Goal: Register for event/course

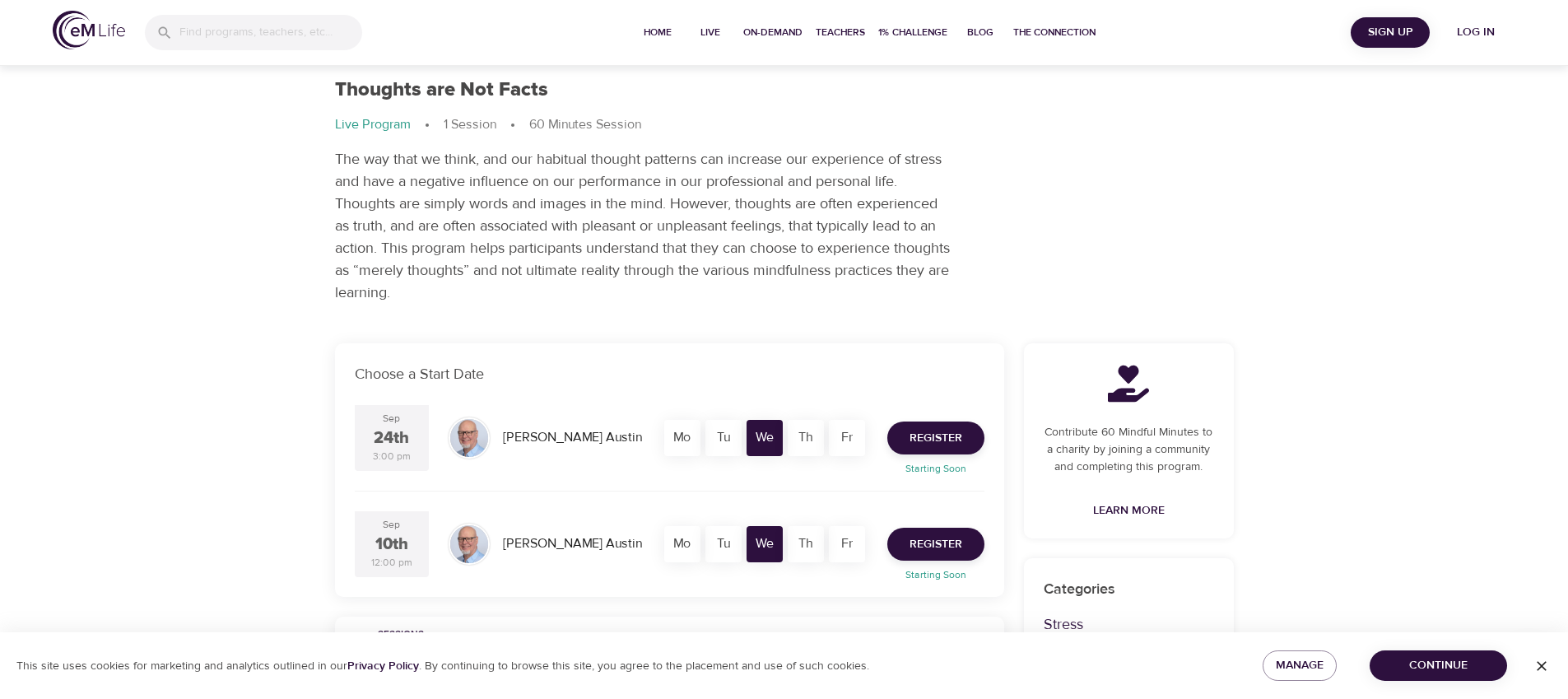
scroll to position [63, 0]
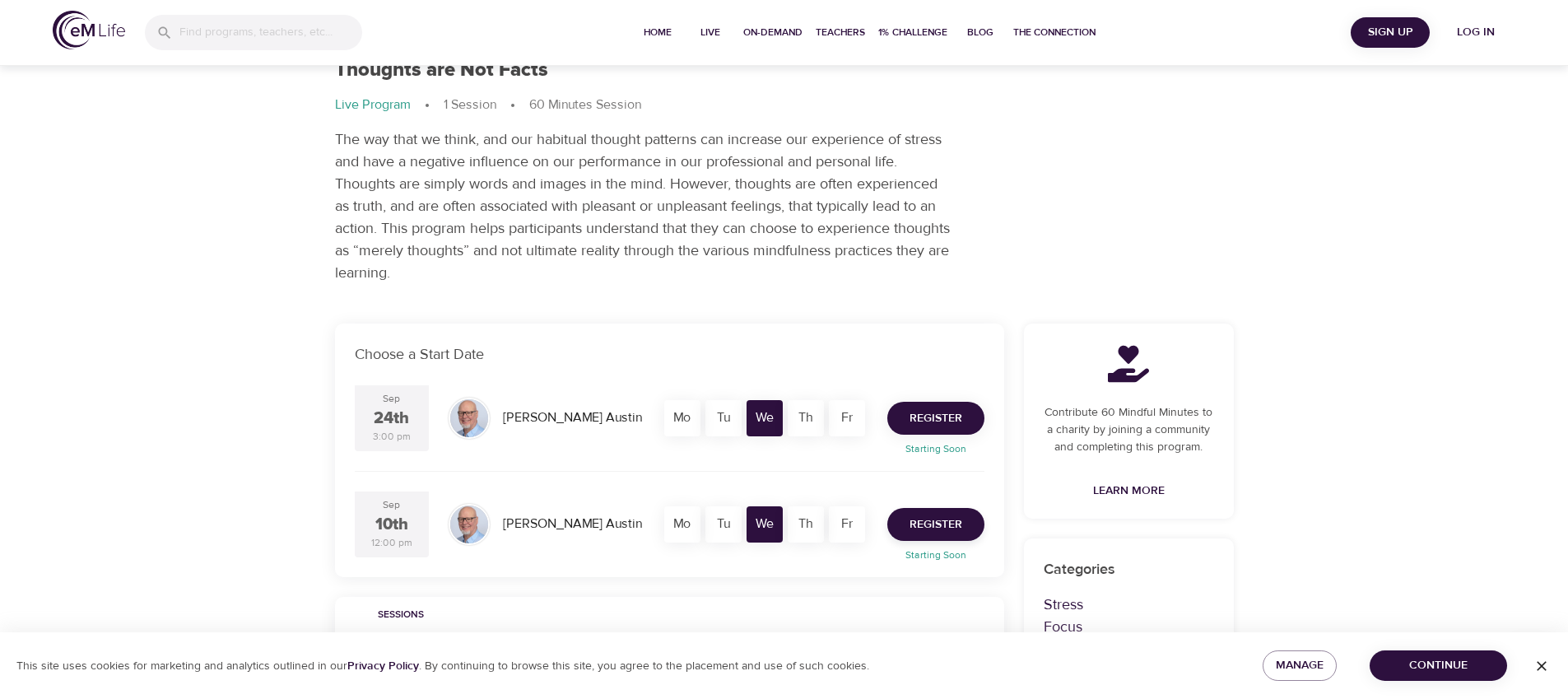
click at [932, 416] on span "Register" at bounding box center [936, 418] width 53 height 21
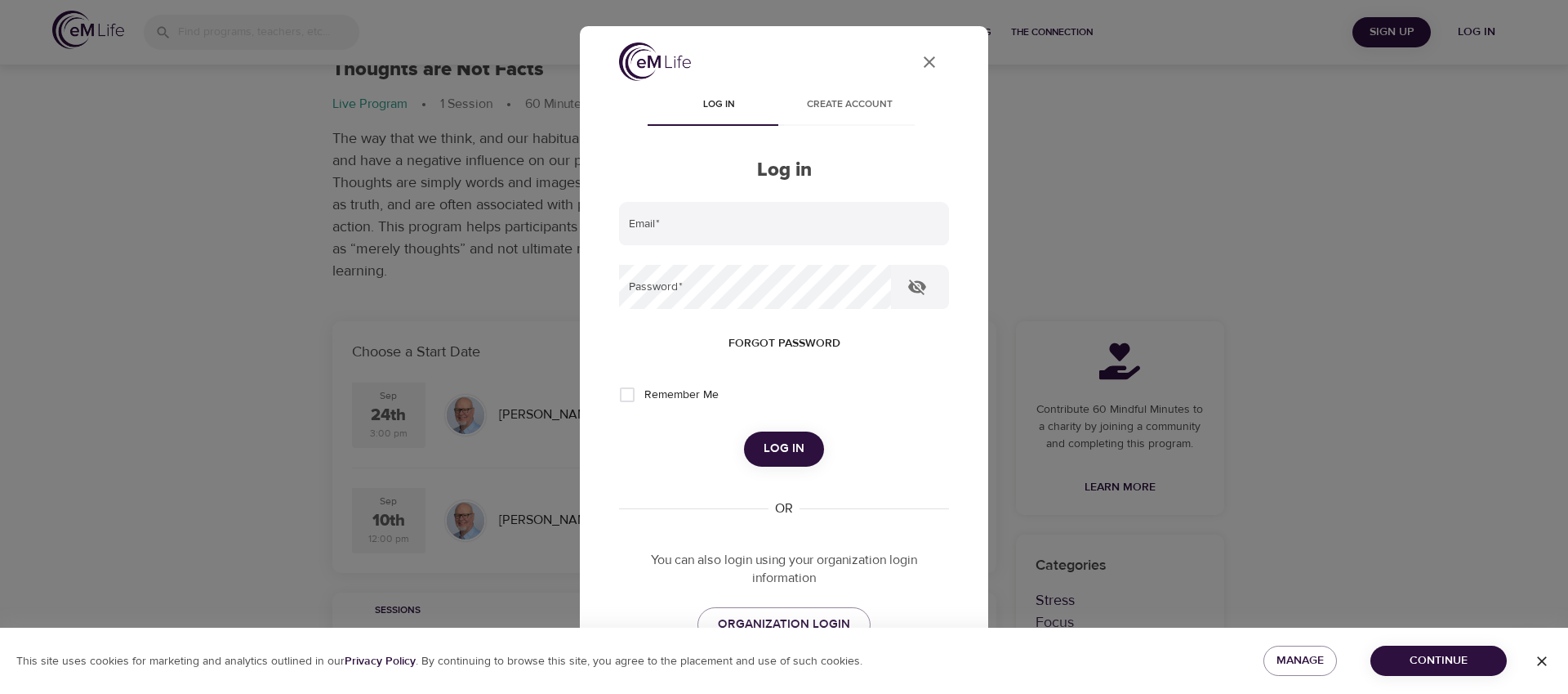
type input "[EMAIL_ADDRESS][US_STATE][DOMAIN_NAME]"
drag, startPoint x: 683, startPoint y: 388, endPoint x: 705, endPoint y: 400, distance: 25.1
click at [684, 388] on span "Remember Me" at bounding box center [681, 395] width 74 height 17
click at [644, 388] on input "Remember Me" at bounding box center [627, 395] width 34 height 34
checkbox input "true"
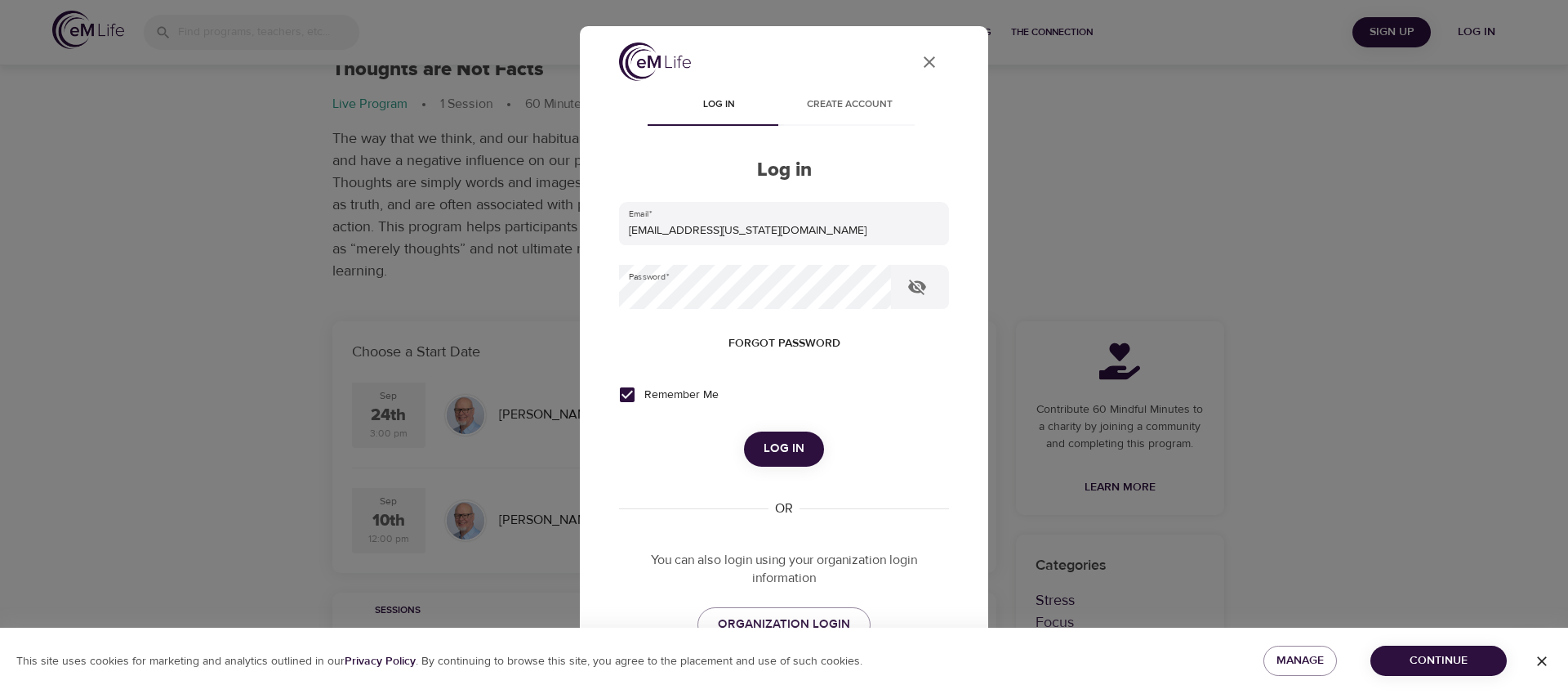
click at [791, 443] on span "Log in" at bounding box center [783, 449] width 41 height 22
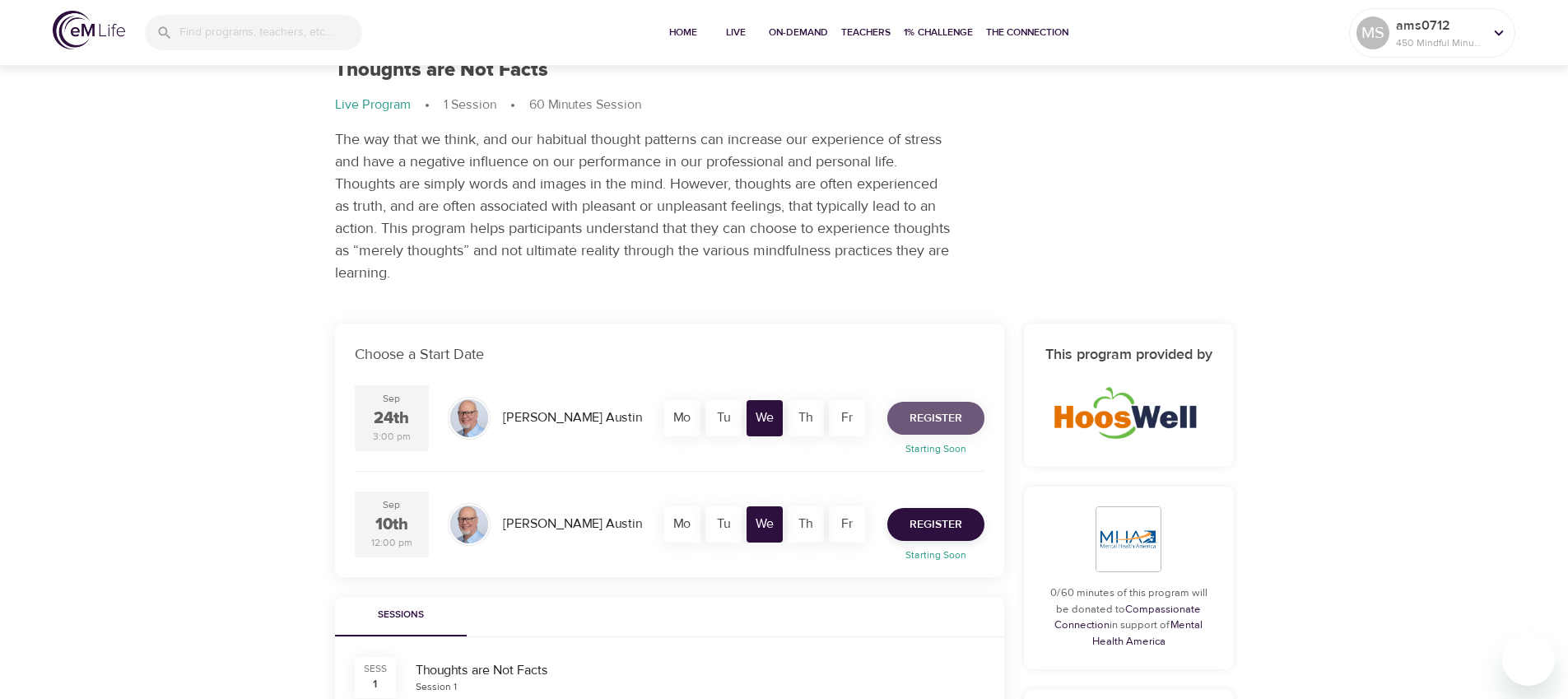
click at [933, 424] on span "Register" at bounding box center [936, 418] width 53 height 21
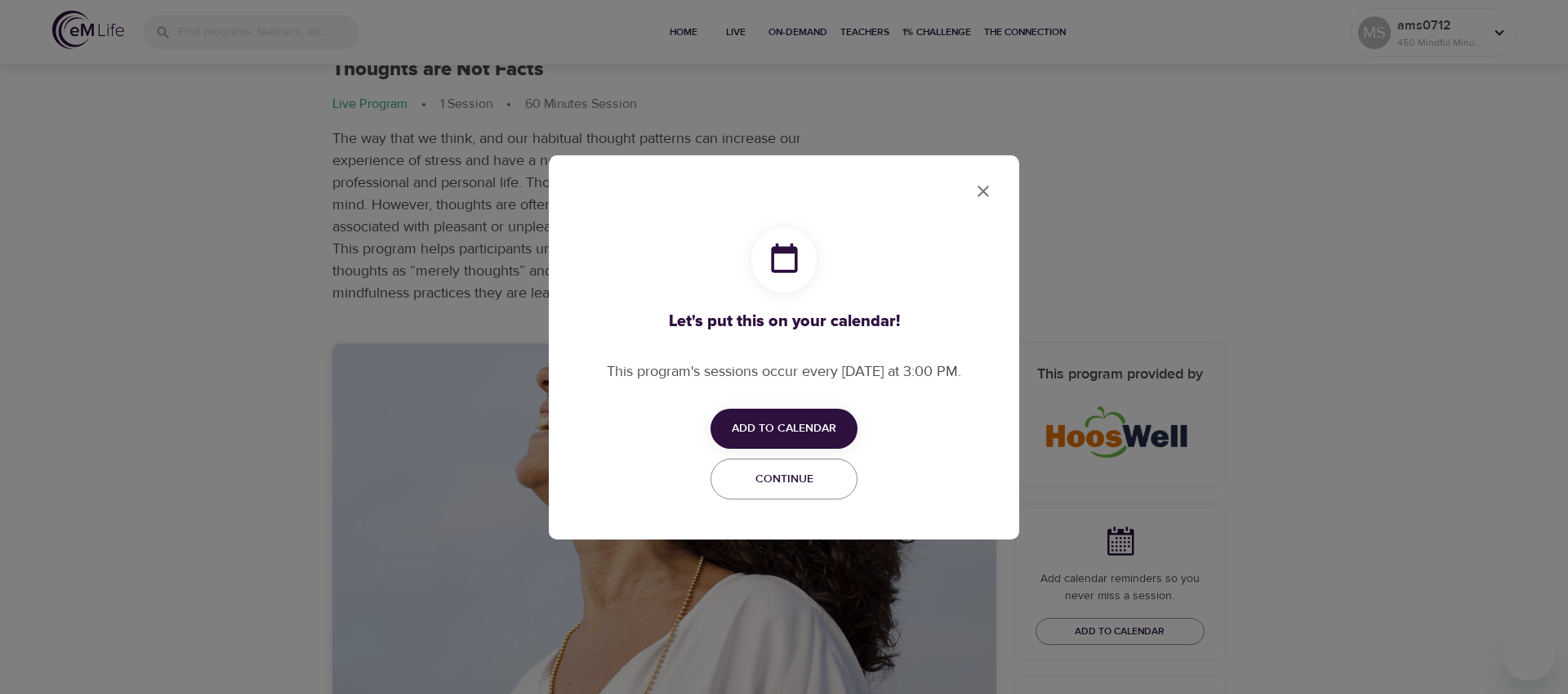
checkbox input "true"
click at [785, 414] on button "Add to Calendar" at bounding box center [784, 428] width 147 height 40
click at [794, 489] on span "Outlook" at bounding box center [795, 492] width 51 height 22
click at [789, 457] on span "Google" at bounding box center [793, 460] width 47 height 22
click at [981, 192] on div at bounding box center [784, 347] width 1568 height 694
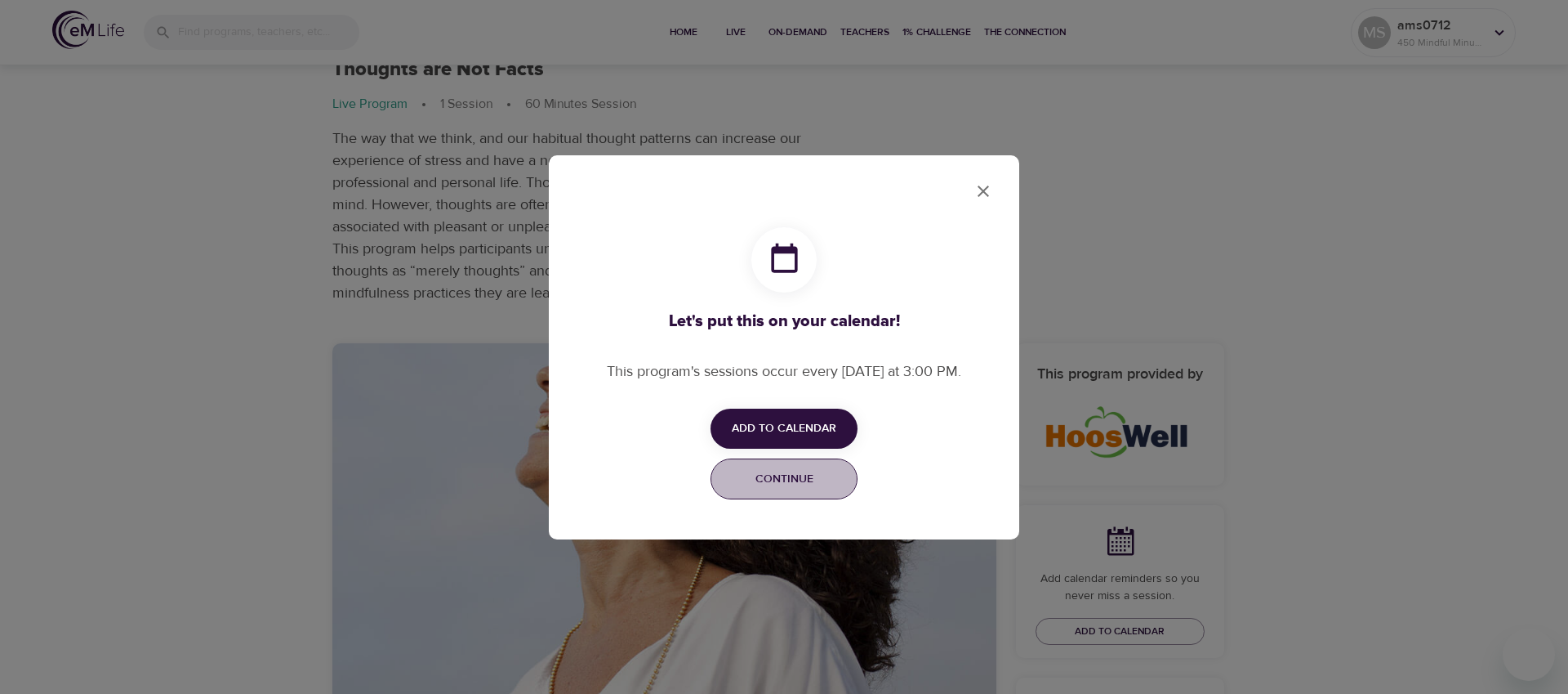
click at [771, 483] on span "Continue" at bounding box center [783, 479] width 126 height 21
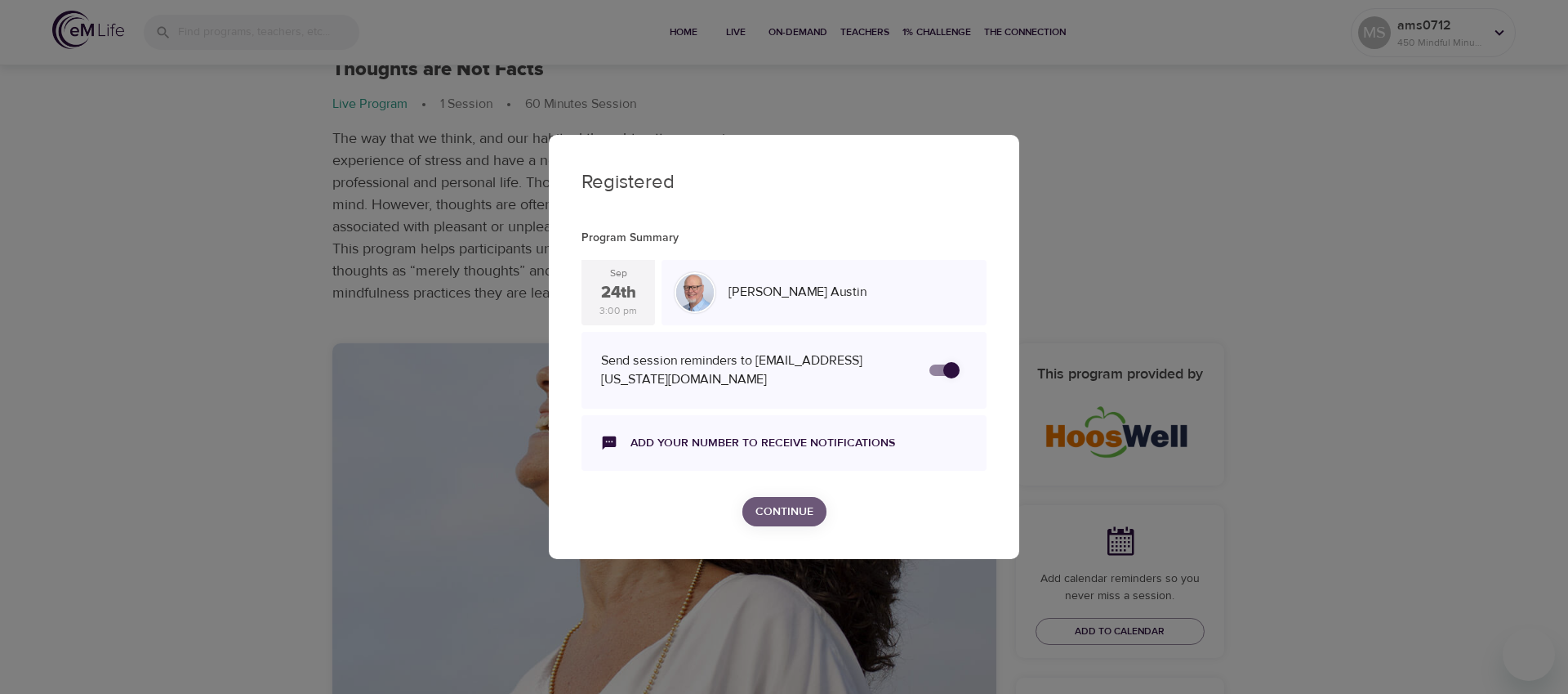
click at [789, 507] on span "Continue" at bounding box center [784, 511] width 58 height 21
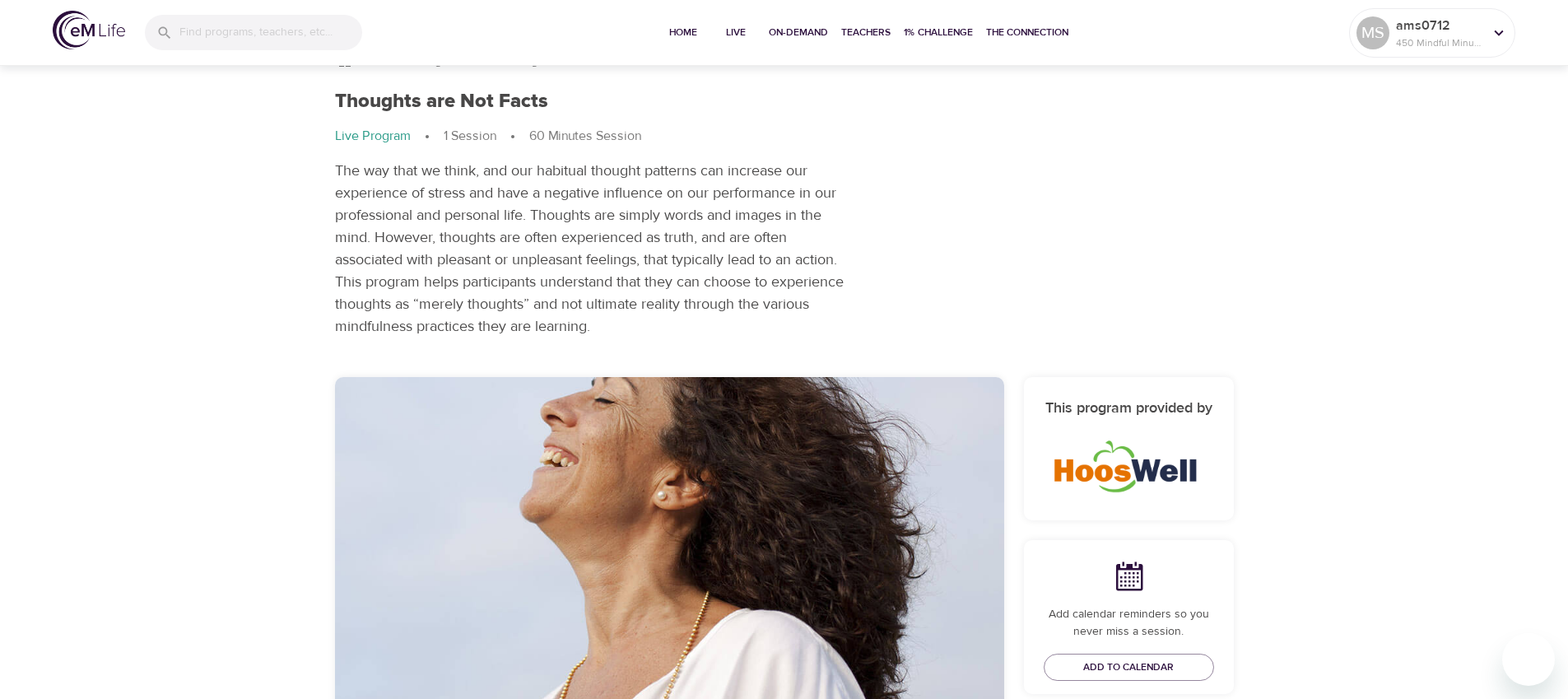
scroll to position [0, 0]
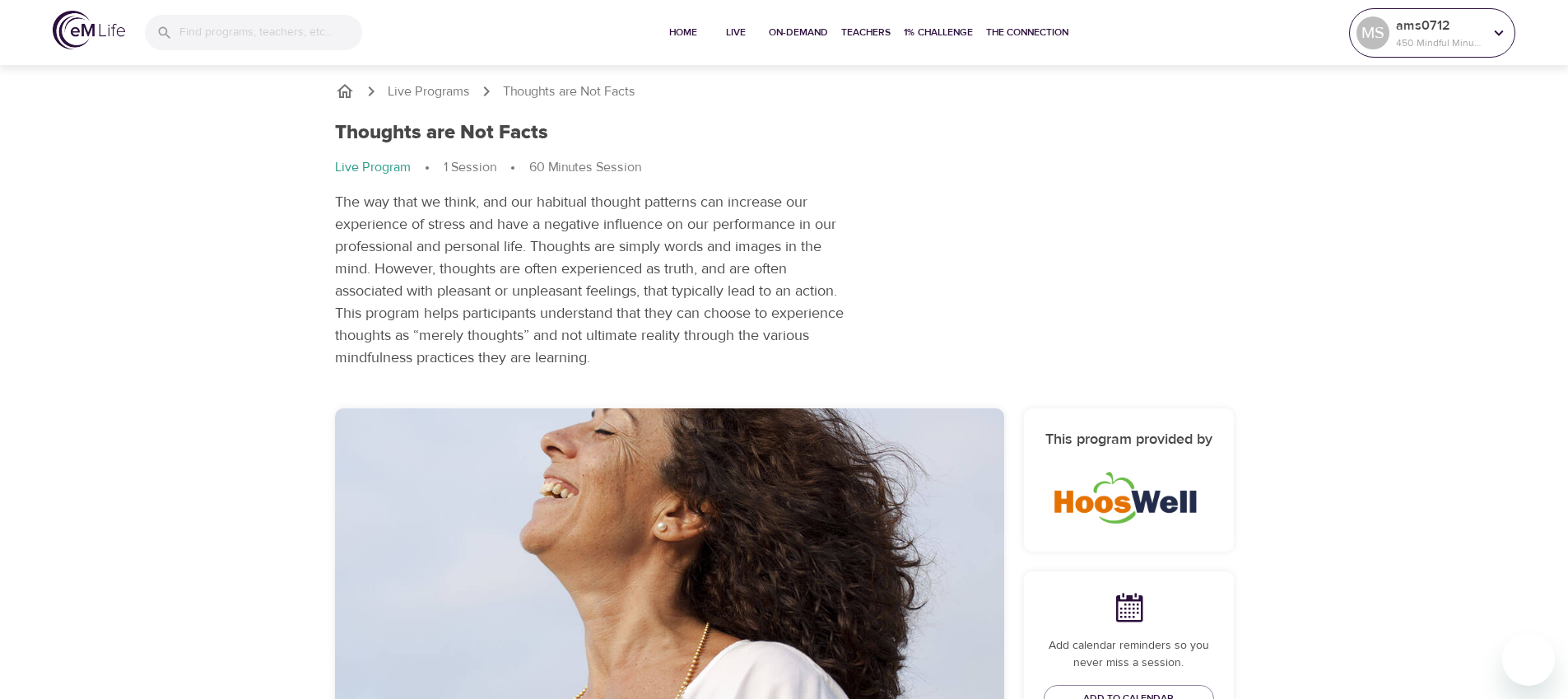
click at [1497, 26] on icon at bounding box center [1499, 33] width 18 height 18
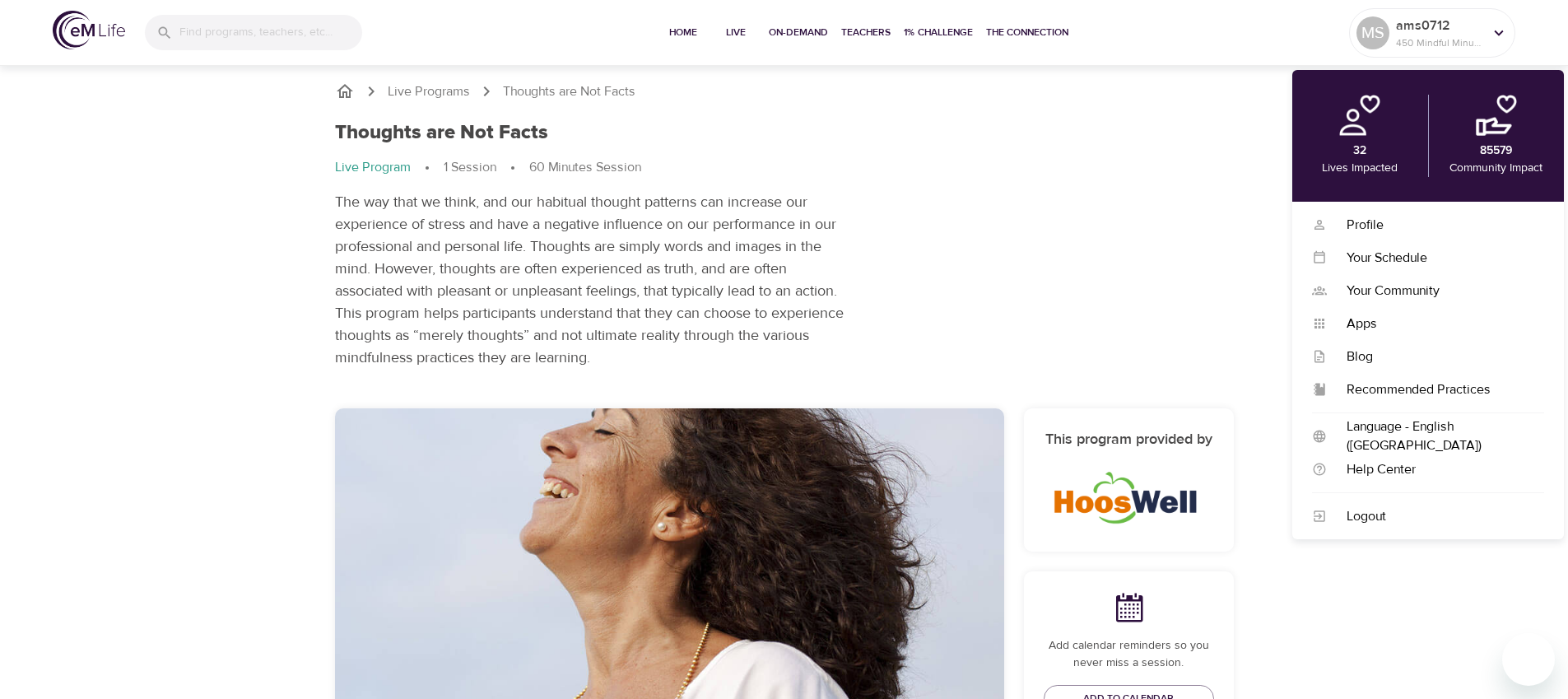
click at [1179, 216] on div "Thoughts are Not Facts Live Program 1 Session 60 Minutes Session The way that w…" at bounding box center [784, 245] width 919 height 268
